Goal: Information Seeking & Learning: Find specific fact

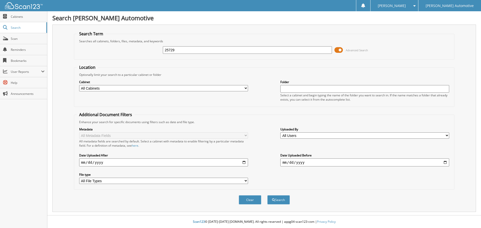
type input "25729"
click at [267, 196] on button "Search" at bounding box center [278, 200] width 23 height 9
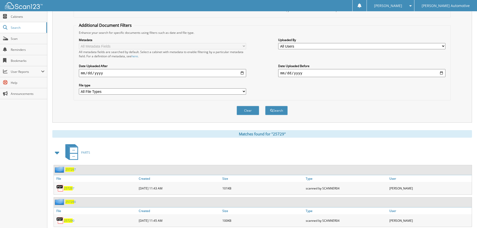
scroll to position [125, 0]
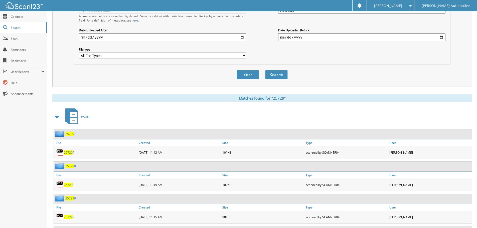
click at [56, 115] on span at bounding box center [57, 117] width 7 height 9
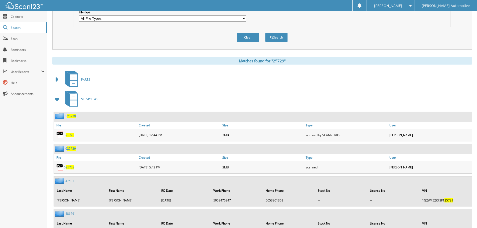
scroll to position [175, 0]
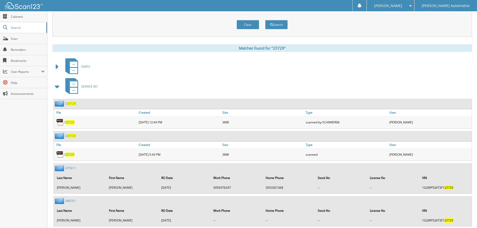
click at [56, 86] on span at bounding box center [57, 86] width 7 height 9
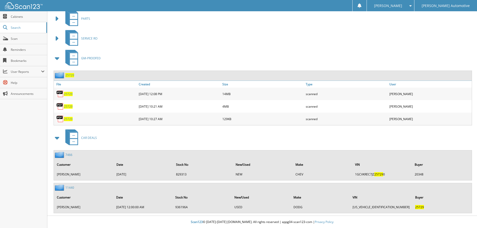
scroll to position [224, 0]
click at [71, 75] on span "25729" at bounding box center [69, 75] width 9 height 4
